Goal: Book appointment/travel/reservation

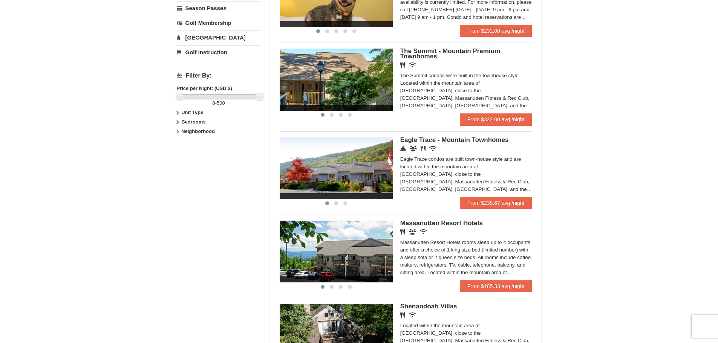
scroll to position [301, 0]
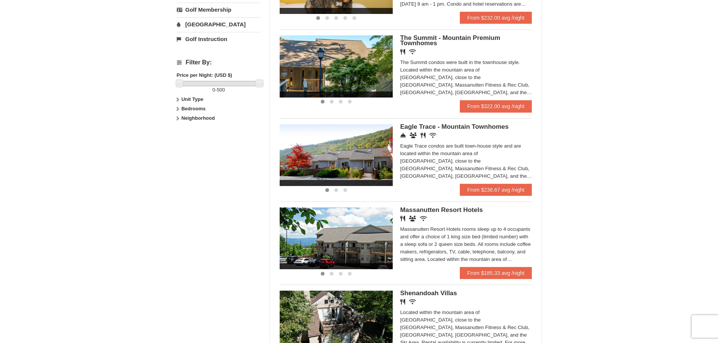
click at [496, 164] on div "Eagle Trace condos are built town-house style and are located within the mounta…" at bounding box center [466, 161] width 132 height 38
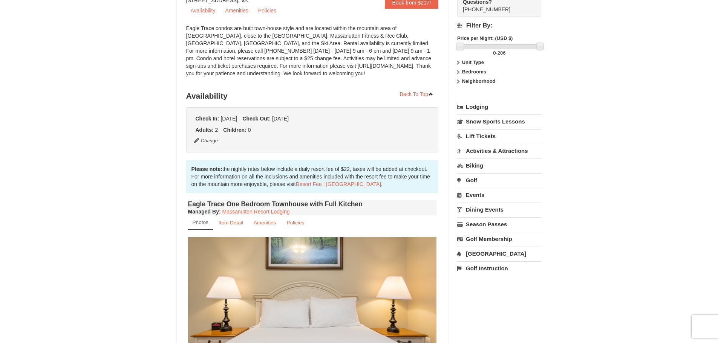
scroll to position [49, 0]
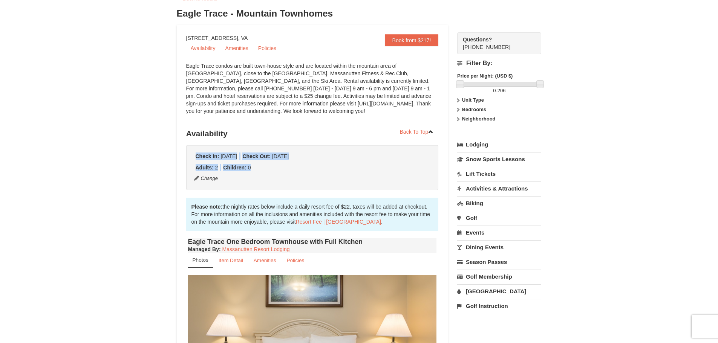
drag, startPoint x: 250, startPoint y: 169, endPoint x: 196, endPoint y: 157, distance: 55.9
click at [196, 157] on div "Check In: [DATE] Check Out: [DATE] Adults: 2 Children: 0 Change" at bounding box center [312, 167] width 252 height 45
click at [196, 157] on strong "Check In:" at bounding box center [208, 156] width 24 height 6
